Goal: Use online tool/utility: Utilize a website feature to perform a specific function

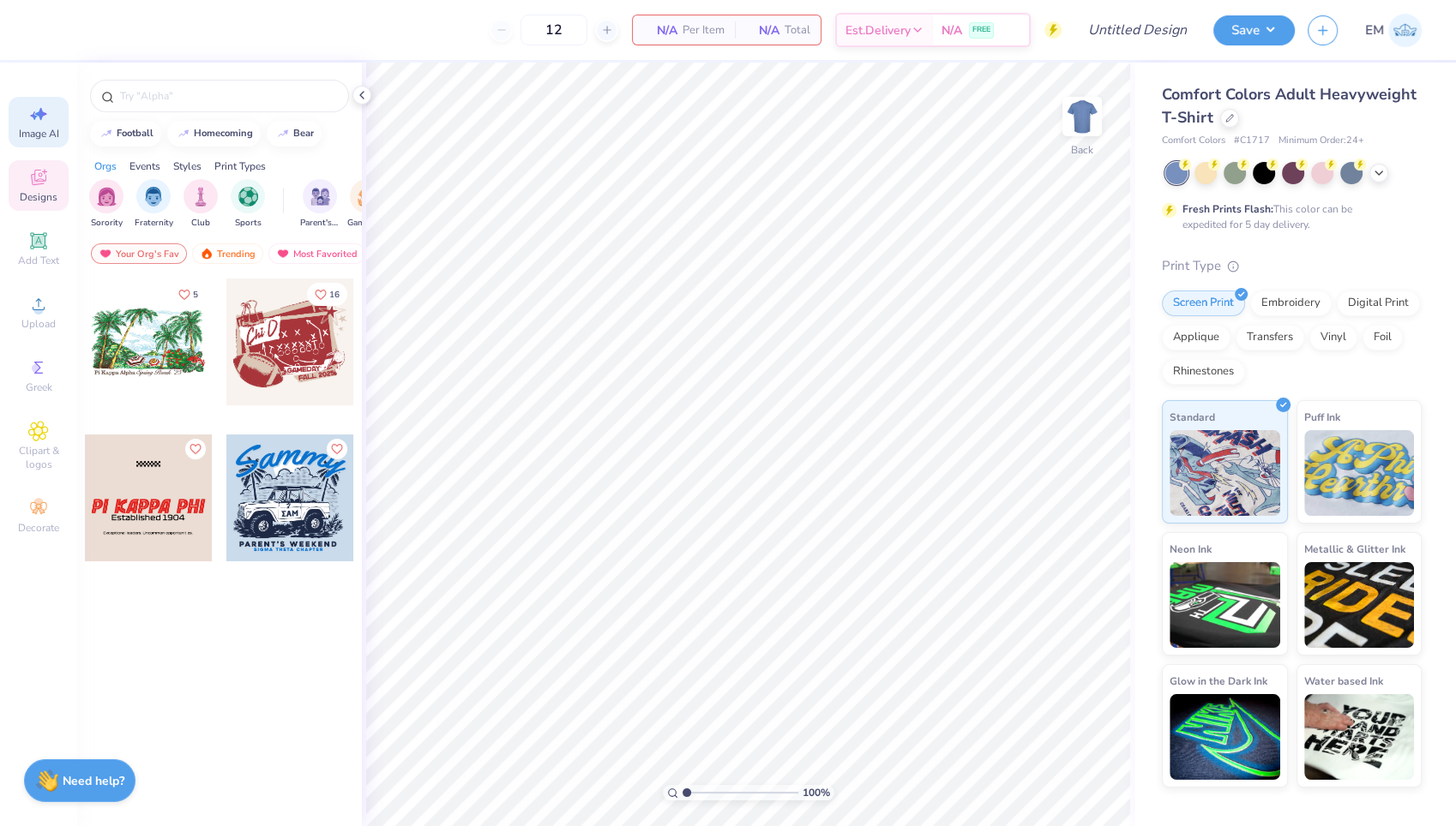
click at [59, 132] on span "Image AI" at bounding box center [39, 133] width 41 height 14
select select "4"
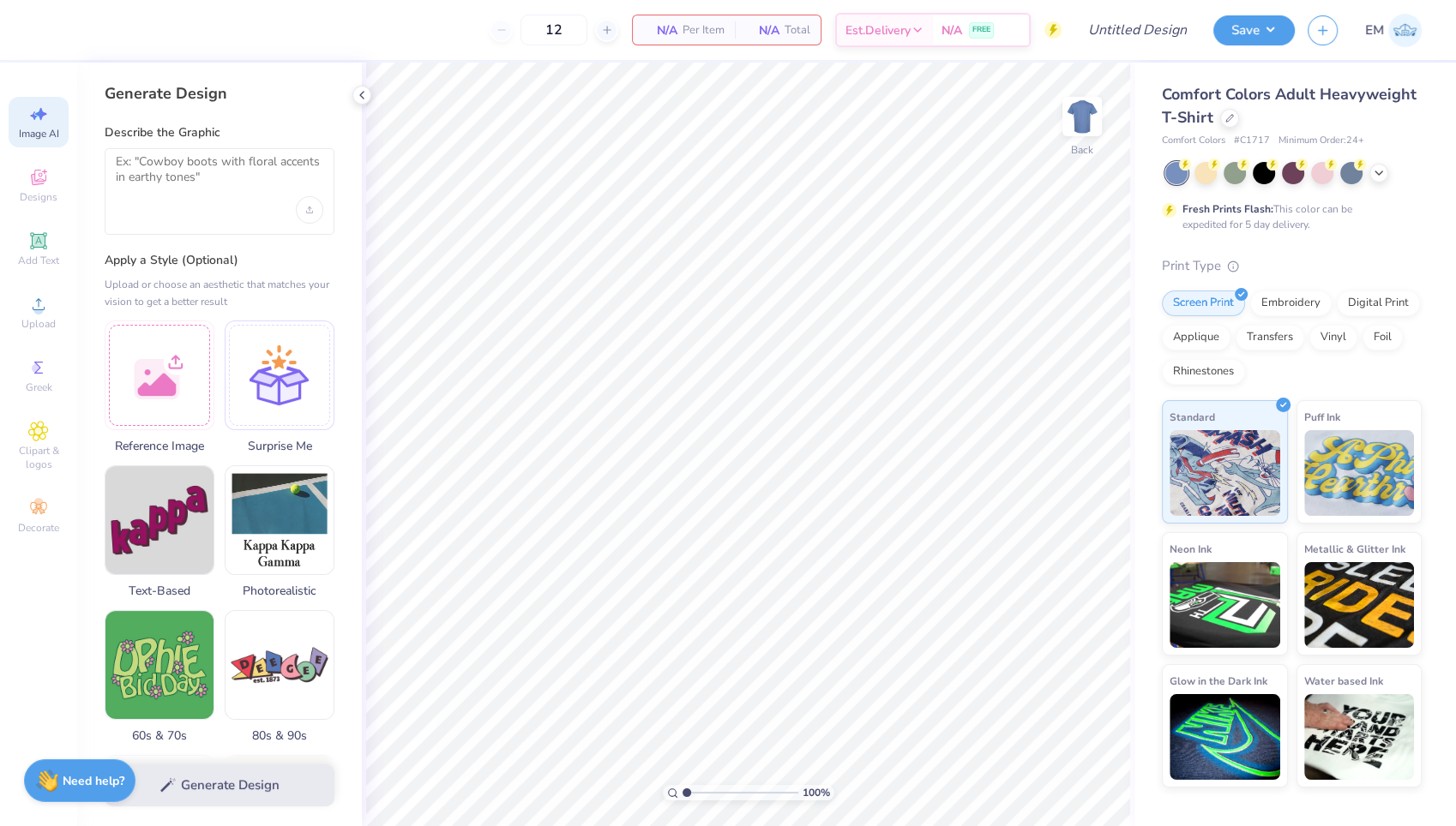
click at [222, 200] on div at bounding box center [219, 192] width 230 height 86
click at [160, 184] on textarea at bounding box center [219, 176] width 207 height 43
click at [313, 209] on icon "Upload image" at bounding box center [310, 210] width 7 height 7
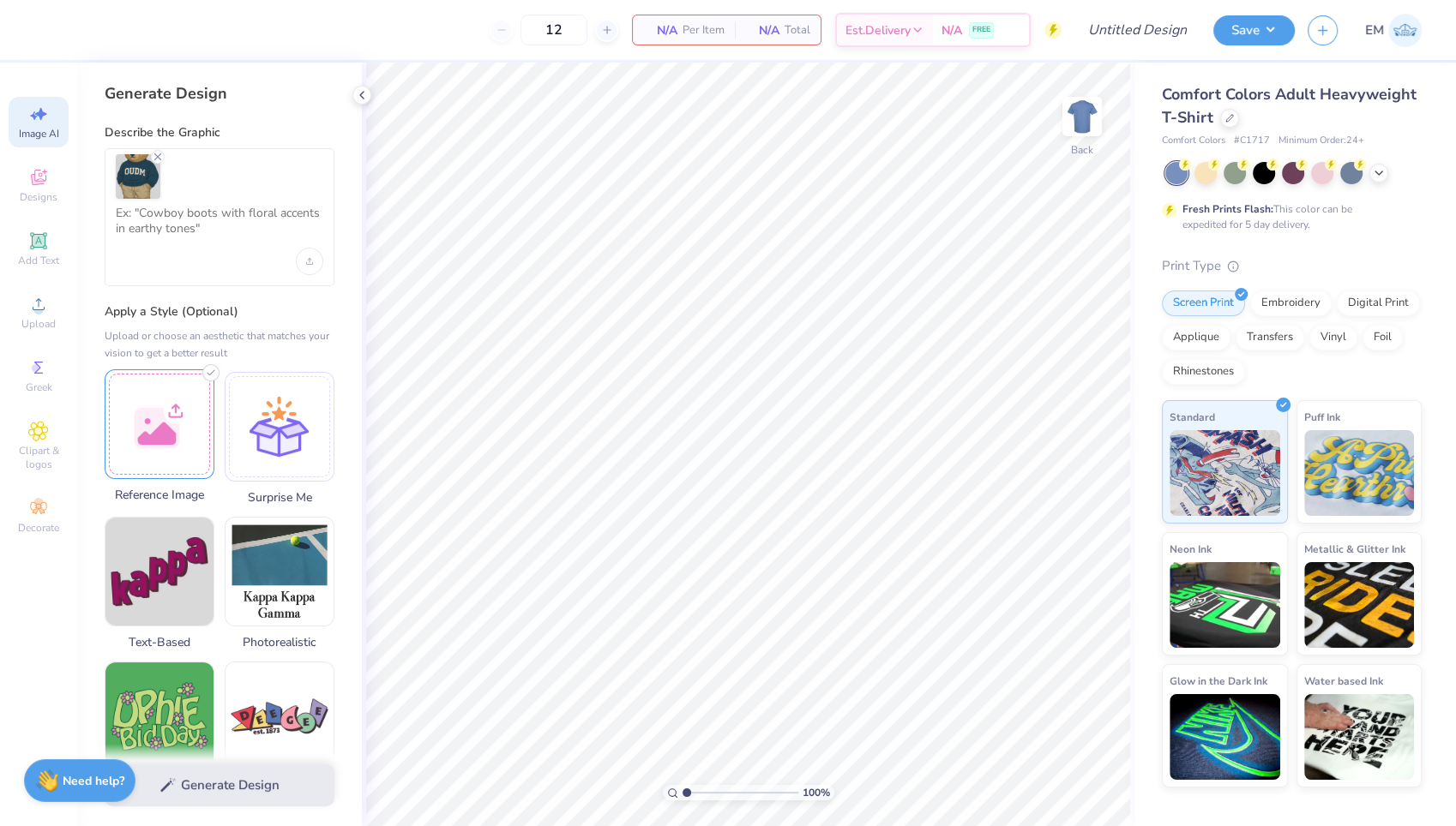
click at [157, 428] on div at bounding box center [159, 424] width 110 height 110
click at [266, 235] on textarea at bounding box center [219, 227] width 207 height 43
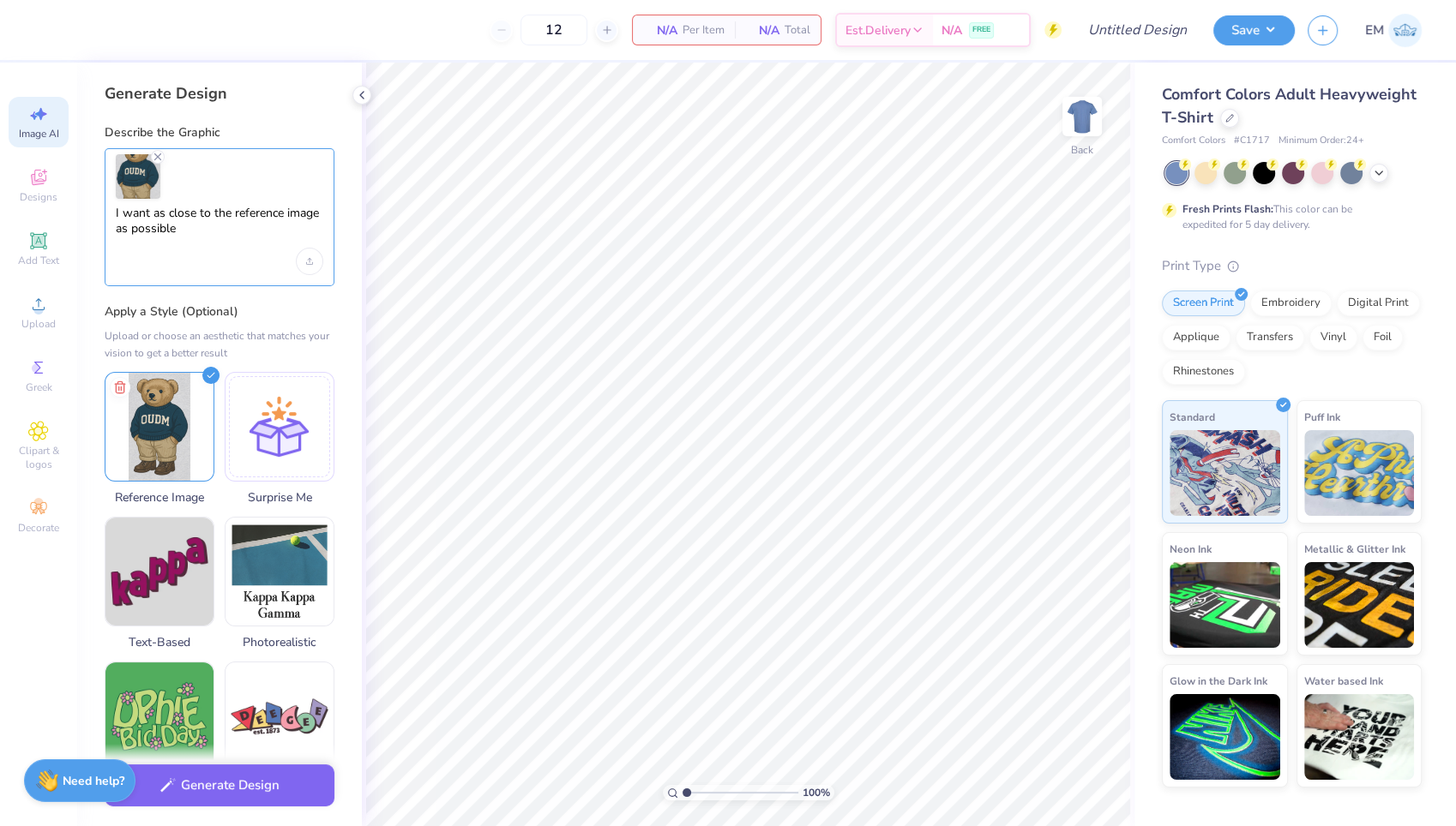
click at [193, 230] on textarea "I want as close to the reference image as possible" at bounding box center [219, 227] width 207 height 43
click at [179, 232] on textarea "I want as close to the reference image as possible. tan bear" at bounding box center [219, 227] width 207 height 43
click at [181, 235] on textarea "I want as close to the reference image as possible. tan bear" at bounding box center [219, 227] width 207 height 43
click at [287, 230] on textarea "I want as close to the reference image as possible. textured tan bear" at bounding box center [219, 227] width 207 height 43
click at [198, 234] on textarea "I want as close to the reference image as possible. textured tan bear" at bounding box center [219, 227] width 207 height 43
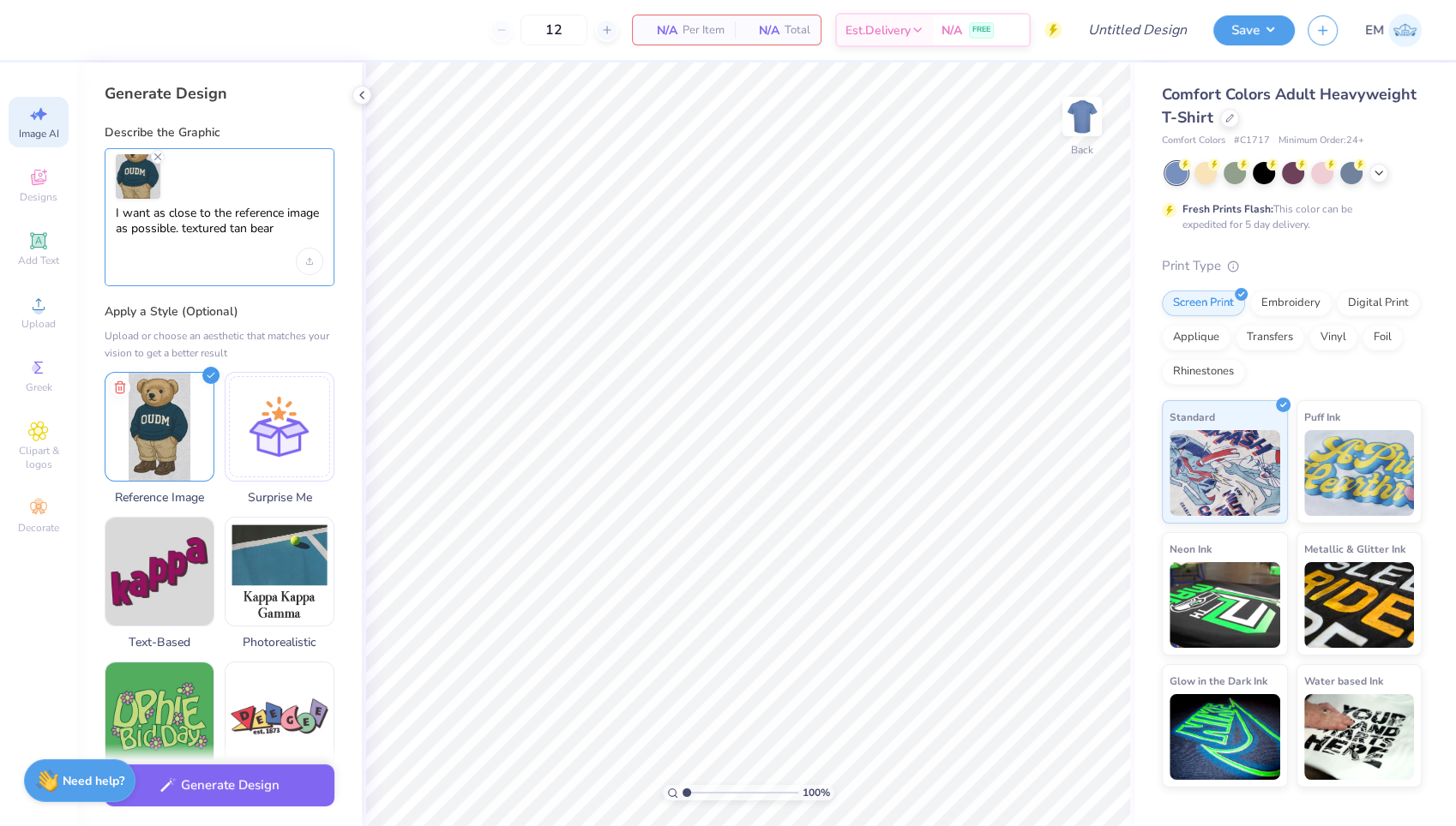
click at [198, 234] on textarea "I want as close to the reference image as possible. textured tan bear" at bounding box center [219, 227] width 207 height 43
click at [314, 219] on textarea "I want as close to the reference image as possible. detailed tan bear" at bounding box center [219, 227] width 207 height 43
click at [312, 224] on textarea "I want as close to the reference image as possible. detailed tan bear" at bounding box center [219, 227] width 207 height 43
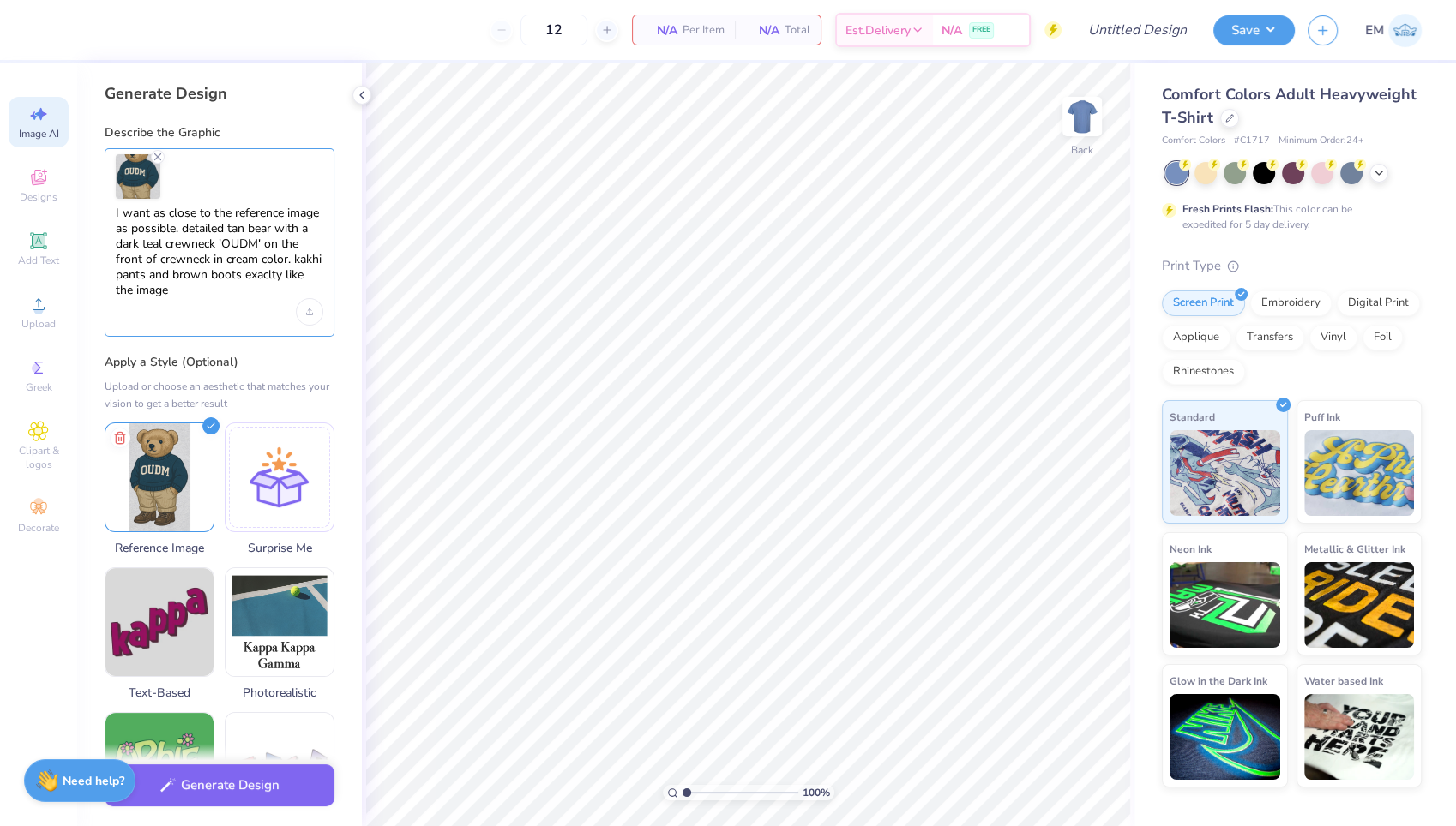
click at [268, 285] on textarea "I want as close to the reference image as possible. detailed tan bear with a da…" at bounding box center [219, 252] width 207 height 94
click at [294, 261] on textarea "I want as close to the reference image as possible. detailed tan bear with a da…" at bounding box center [219, 252] width 207 height 94
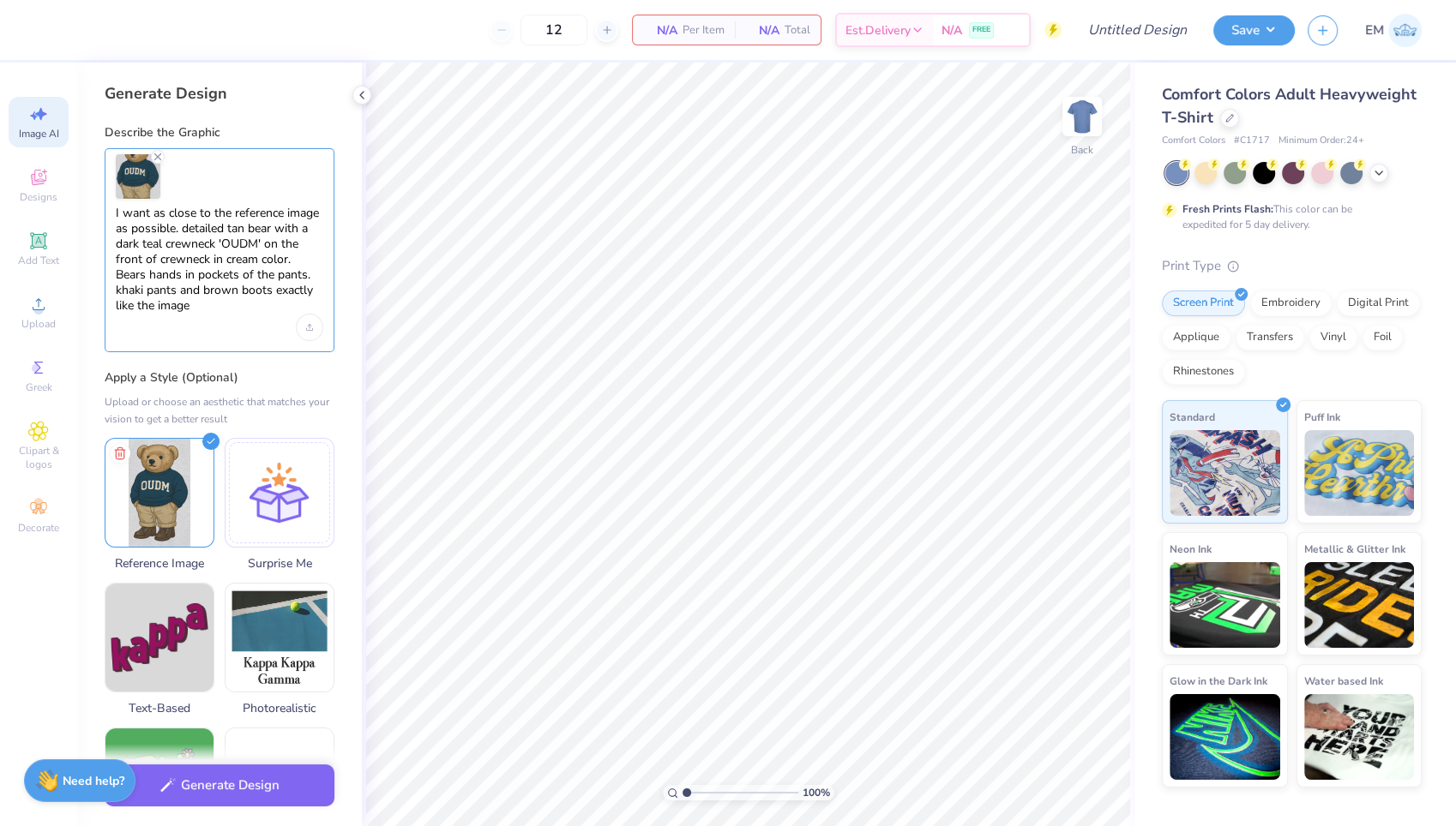
drag, startPoint x: 239, startPoint y: 307, endPoint x: 115, endPoint y: 217, distance: 153.2
click at [115, 217] on textarea "I want as close to the reference image as possible. detailed tan bear with a da…" at bounding box center [219, 259] width 207 height 109
type textarea "I want as close to the reference image as possible. detailed tan bear with a da…"
click at [257, 780] on button "Generate Design" at bounding box center [219, 781] width 230 height 42
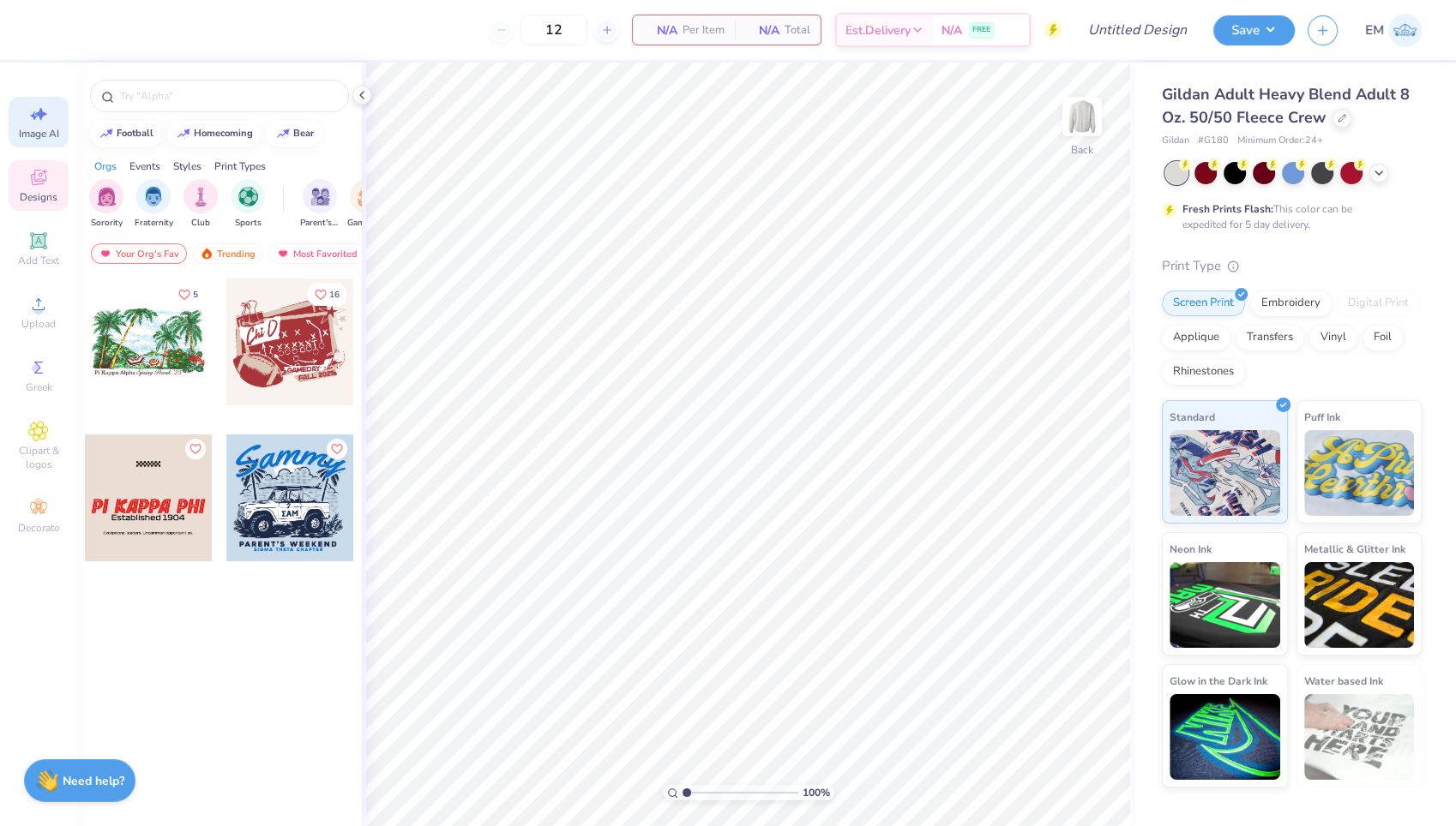
click at [49, 122] on div "Image AI" at bounding box center [39, 123] width 60 height 50
select select "4"
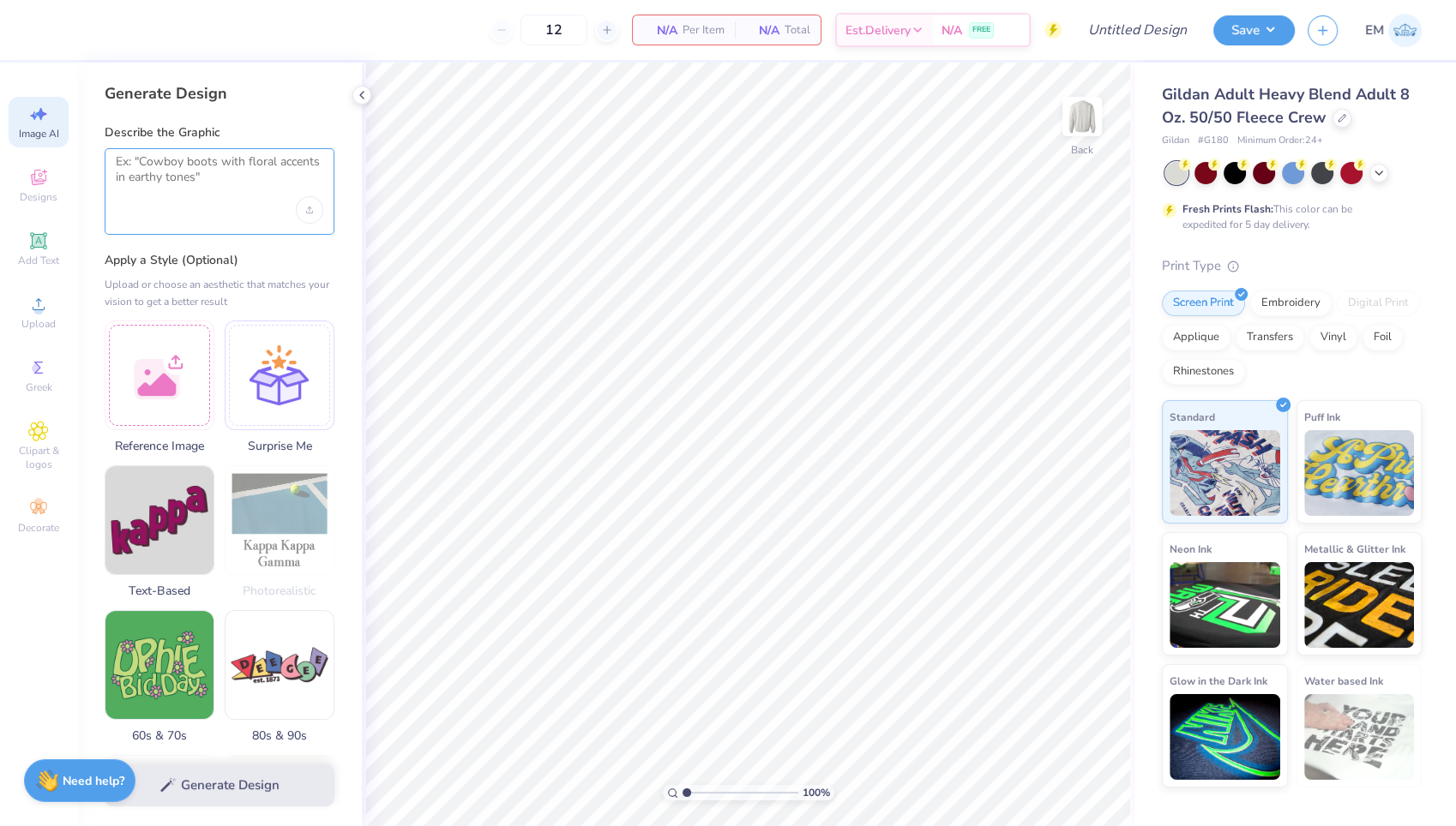
click at [242, 177] on textarea at bounding box center [219, 176] width 207 height 43
paste textarea "I want as close to the reference image as possible. detailed tan bear with a da…"
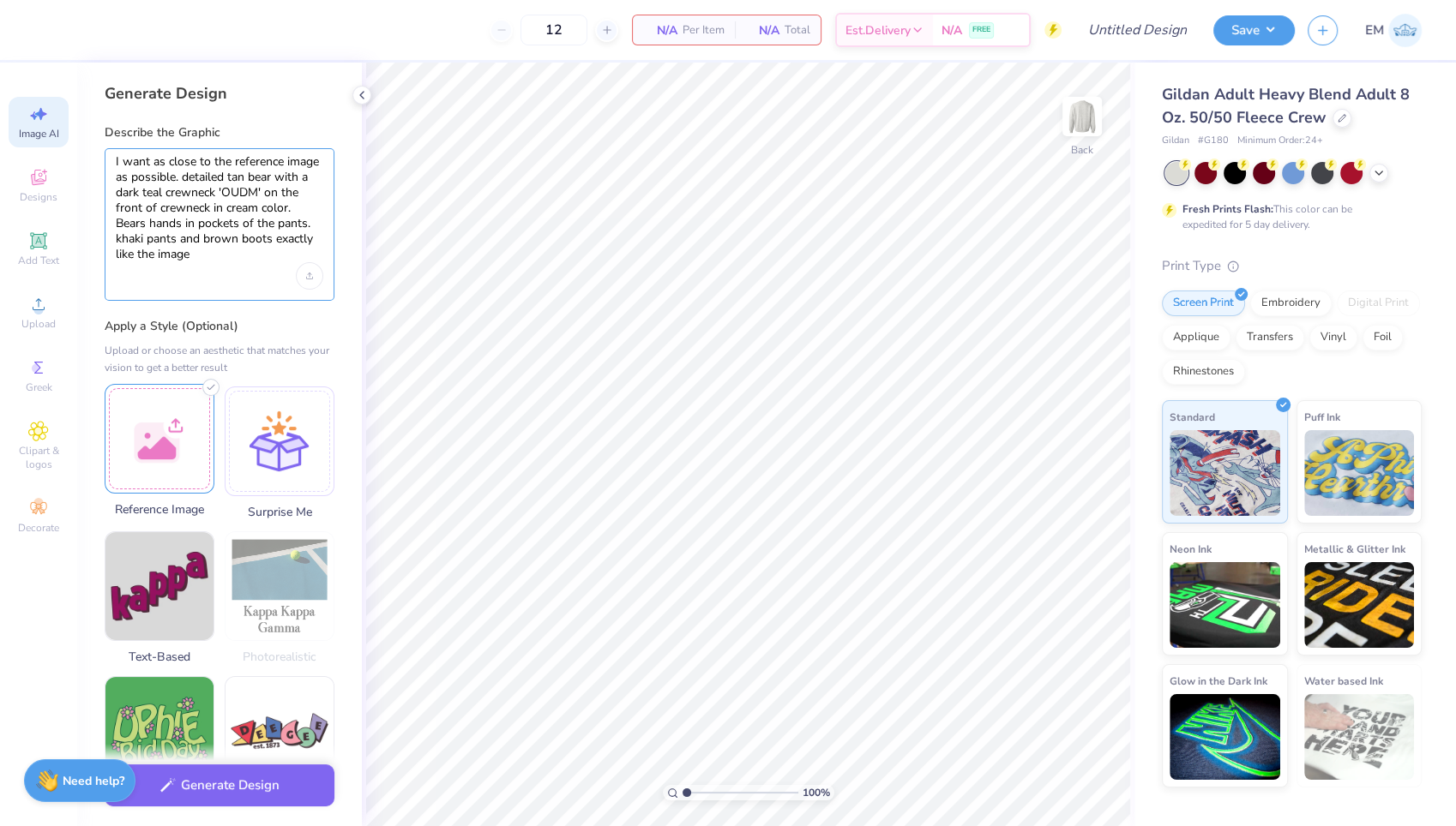
type textarea "I want as close to the reference image as possible. detailed tan bear with a da…"
click at [166, 463] on div at bounding box center [159, 439] width 110 height 110
click at [306, 270] on div "Upload image" at bounding box center [309, 276] width 27 height 27
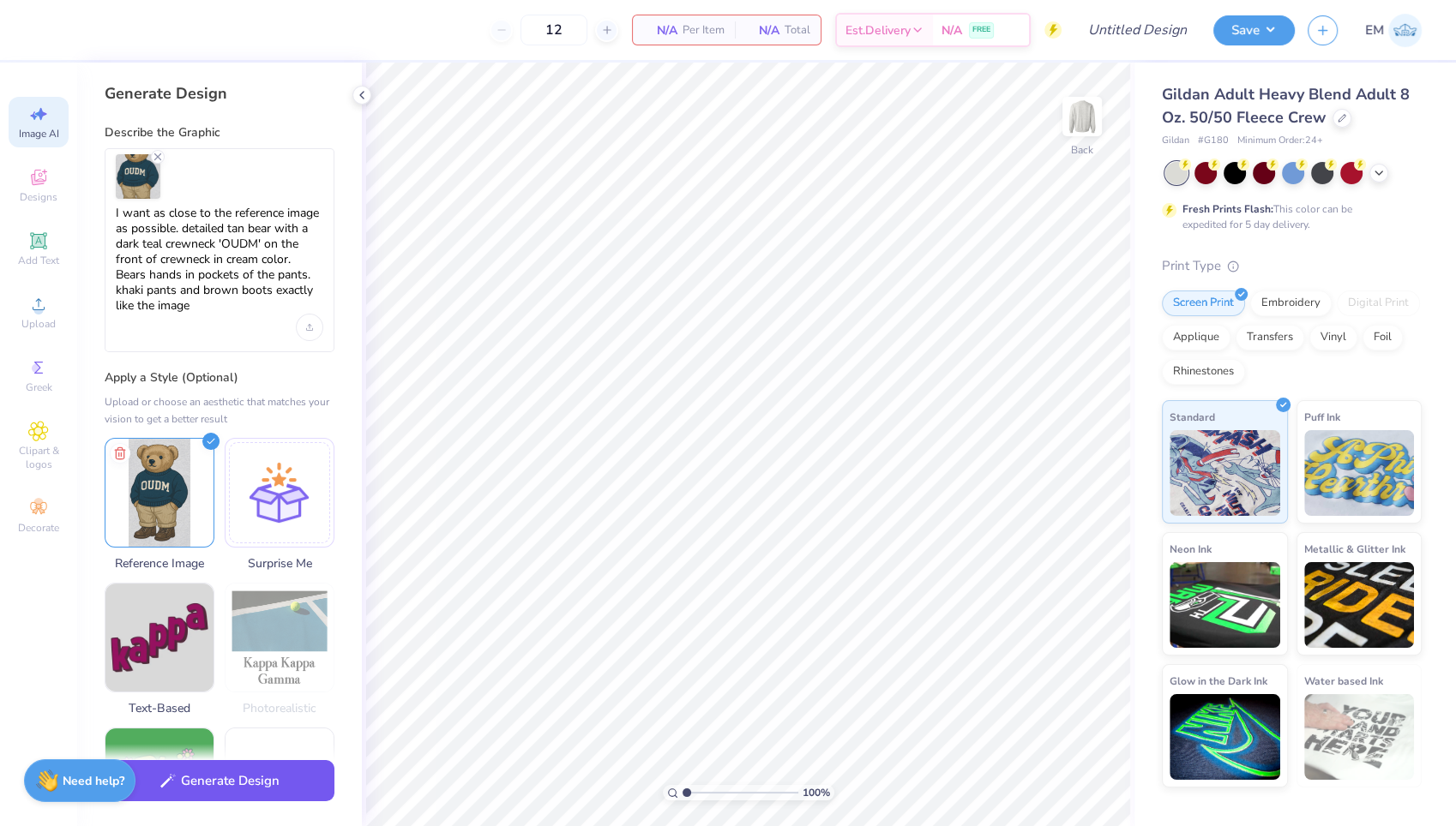
click at [229, 788] on button "Generate Design" at bounding box center [219, 781] width 230 height 42
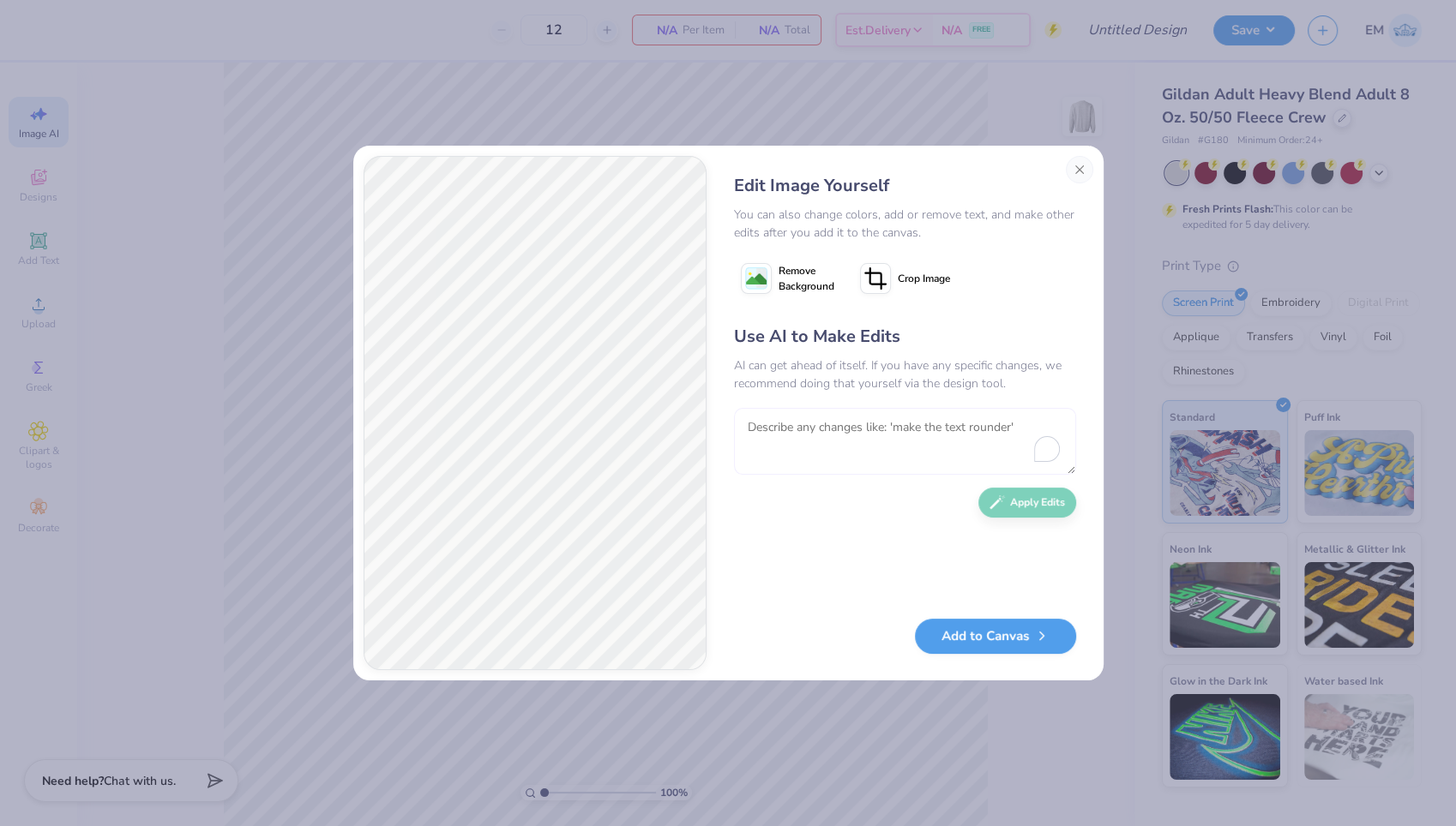
click at [926, 428] on textarea "To enrich screen reader interactions, please activate Accessibility in Grammarl…" at bounding box center [905, 441] width 342 height 67
type textarea "c"
type textarea "clean up the"
drag, startPoint x: 926, startPoint y: 429, endPoint x: 742, endPoint y: 435, distance: 184.1
click at [742, 435] on textarea "clean up the" at bounding box center [900, 441] width 332 height 67
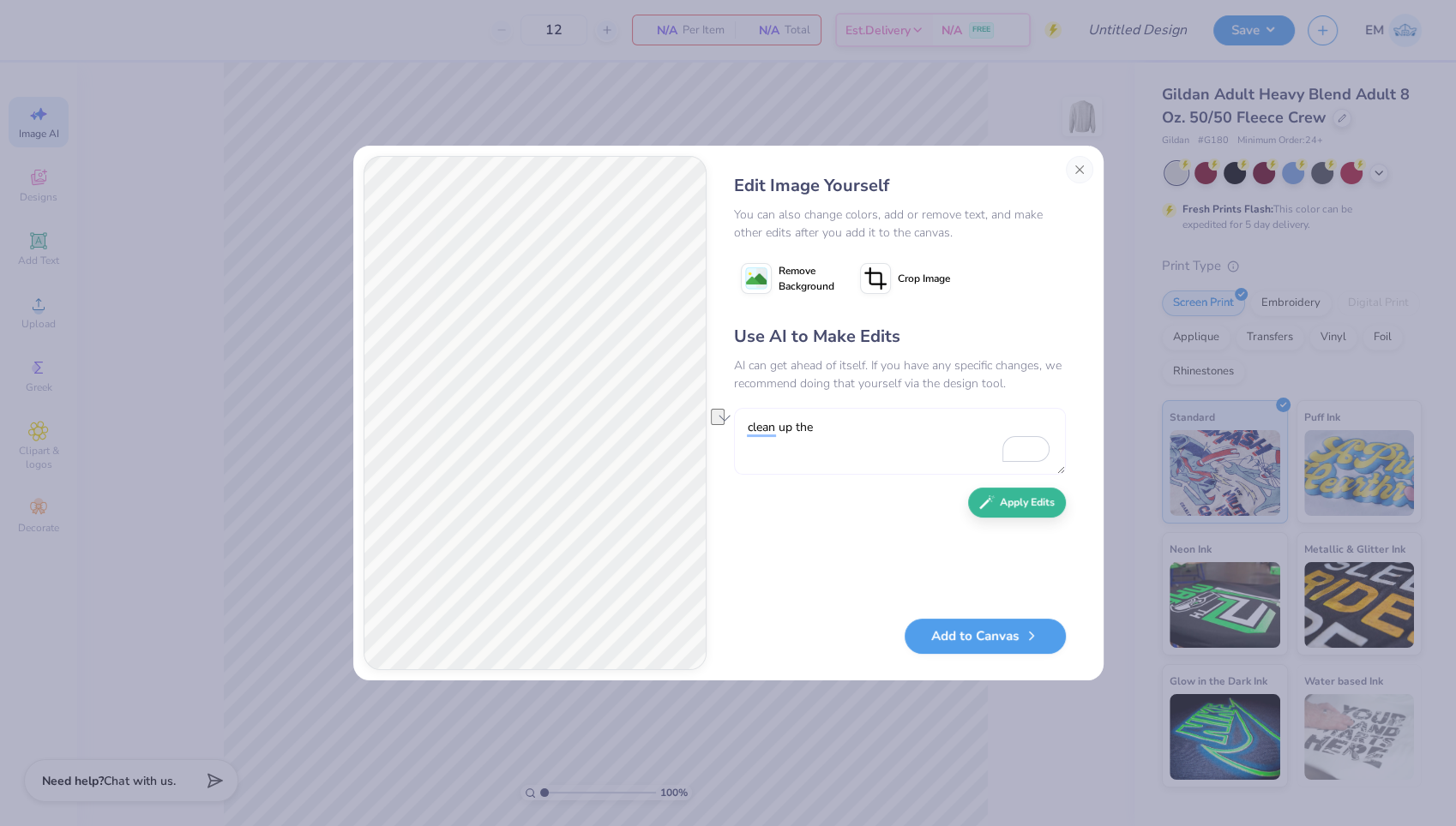
click at [832, 438] on textarea "clean up the" at bounding box center [900, 441] width 332 height 67
